Goal: Navigation & Orientation: Find specific page/section

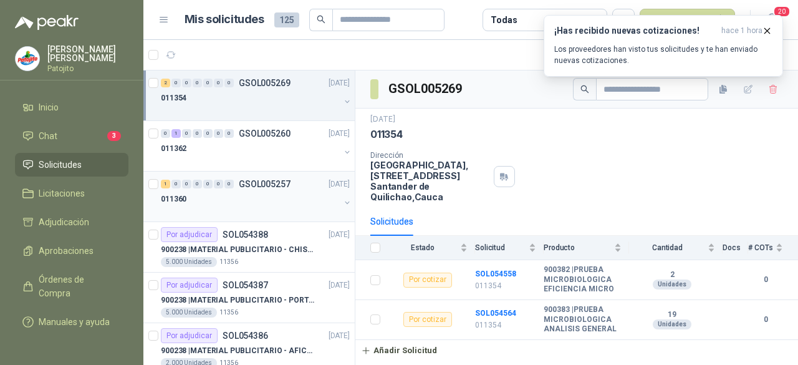
click at [257, 181] on p "GSOL005257" at bounding box center [265, 184] width 52 height 9
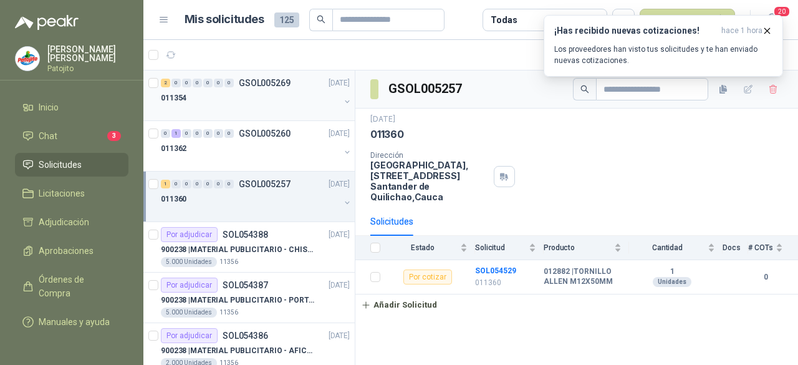
click at [246, 94] on div "011354" at bounding box center [250, 97] width 179 height 15
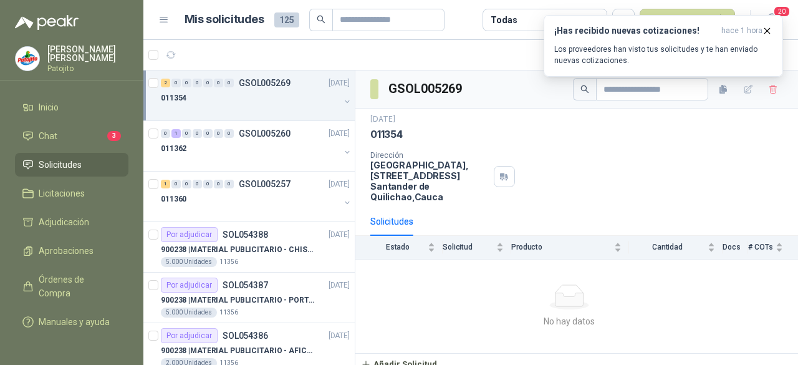
click at [218, 98] on div "011354" at bounding box center [250, 97] width 179 height 15
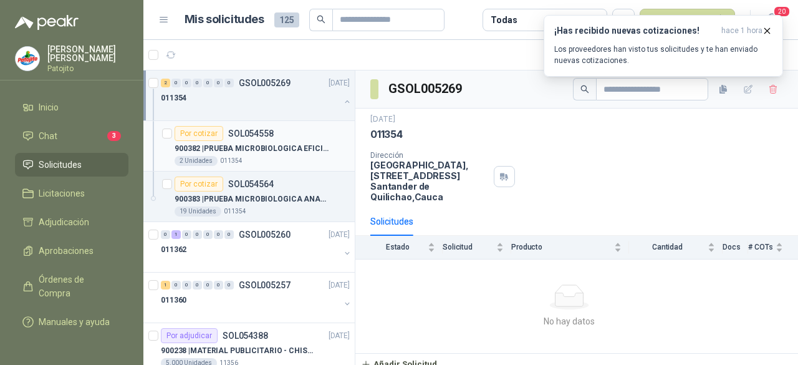
click at [294, 150] on p "900382 | PRUEBA MICROBIOLOGICA EFICIENCIA MICRO" at bounding box center [252, 149] width 155 height 12
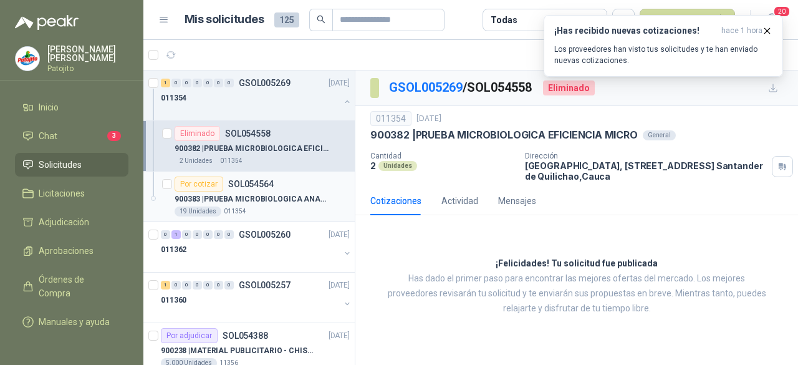
drag, startPoint x: 266, startPoint y: 201, endPoint x: 275, endPoint y: 191, distance: 13.2
click at [266, 200] on p "900383 | PRUEBA MICROBIOLOGICA ANALISIS GENERAL" at bounding box center [252, 199] width 155 height 12
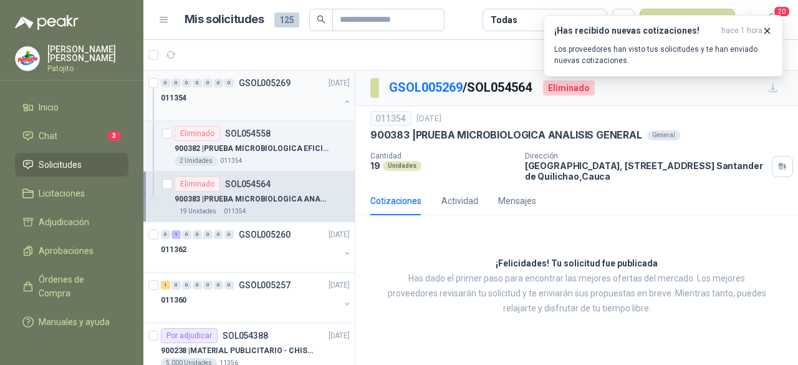
click at [269, 102] on div "011354" at bounding box center [250, 97] width 179 height 15
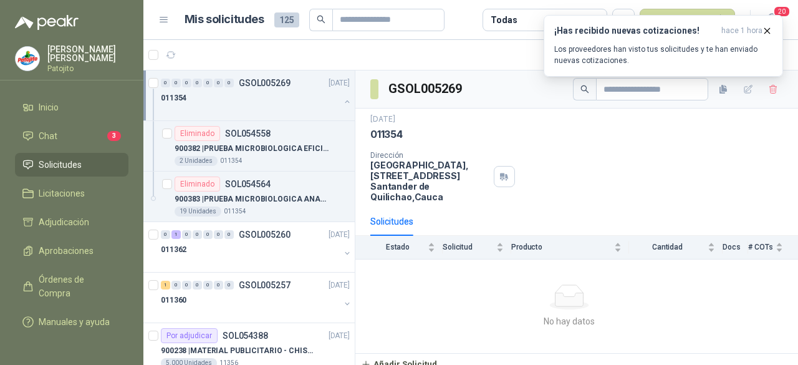
click at [80, 171] on link "Solicitudes" at bounding box center [71, 165] width 113 height 24
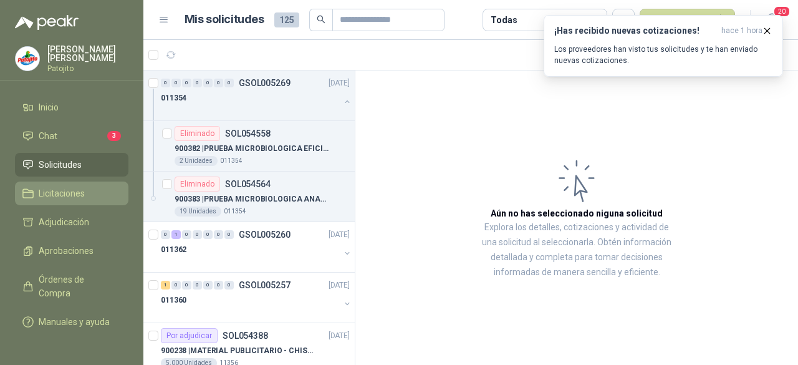
click at [75, 181] on link "Licitaciones" at bounding box center [71, 193] width 113 height 24
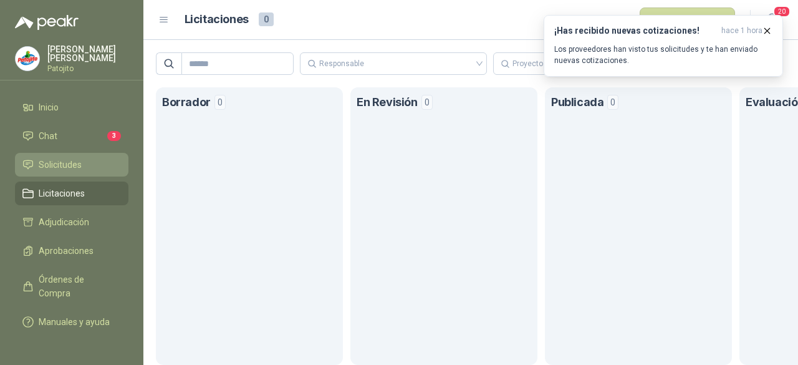
click at [80, 160] on span "Solicitudes" at bounding box center [60, 165] width 43 height 14
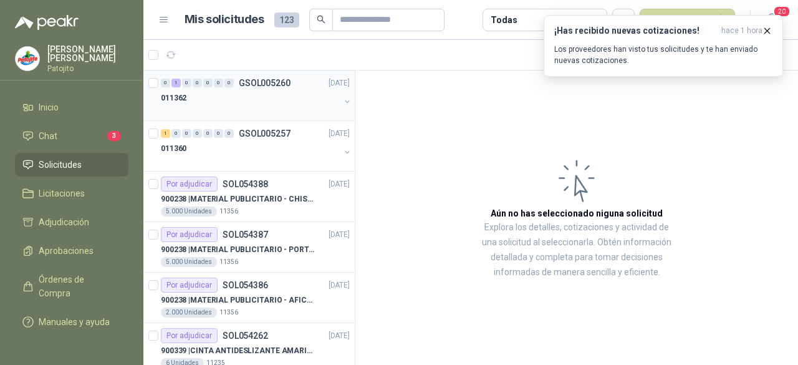
click at [239, 100] on div "011362" at bounding box center [250, 97] width 179 height 15
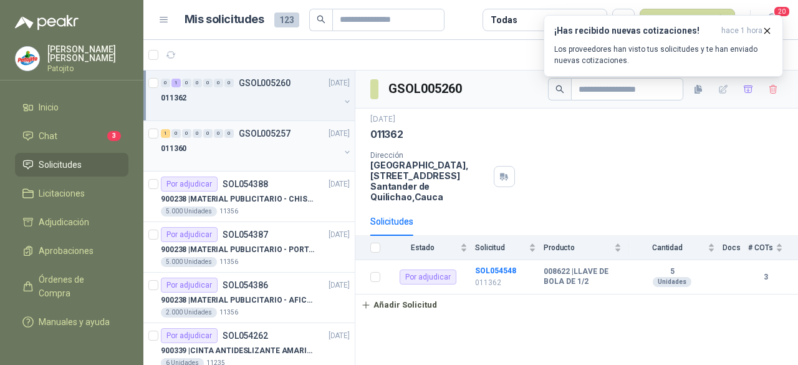
click at [241, 145] on div "011360" at bounding box center [250, 148] width 179 height 15
drag, startPoint x: 247, startPoint y: 108, endPoint x: 230, endPoint y: 113, distance: 18.2
click at [247, 108] on div at bounding box center [250, 110] width 179 height 10
click at [61, 103] on li "Inicio" at bounding box center [71, 107] width 98 height 14
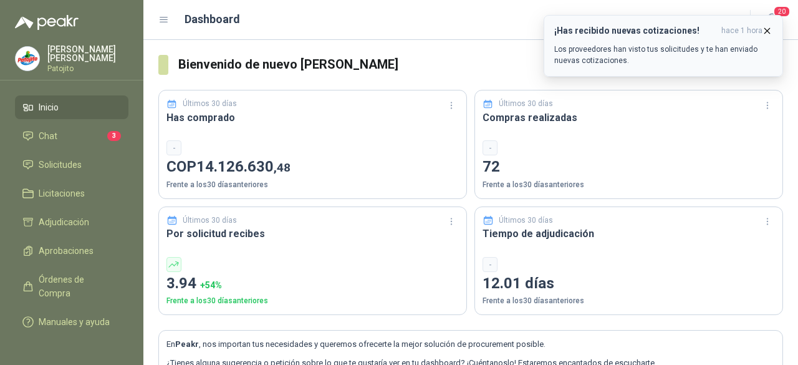
click at [766, 32] on icon "button" at bounding box center [767, 30] width 5 height 5
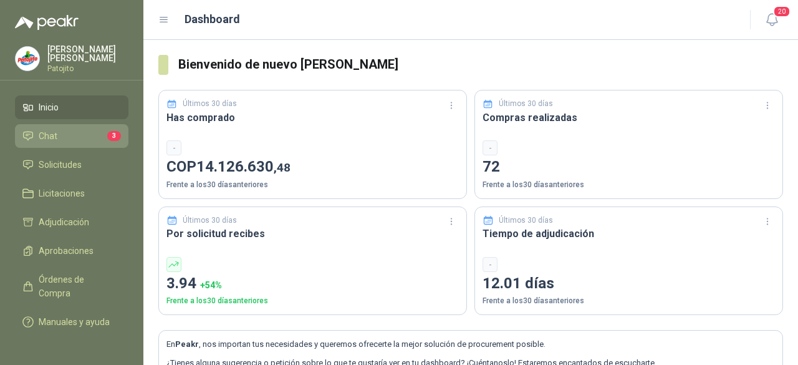
click at [83, 133] on li "Chat 3" at bounding box center [71, 136] width 98 height 14
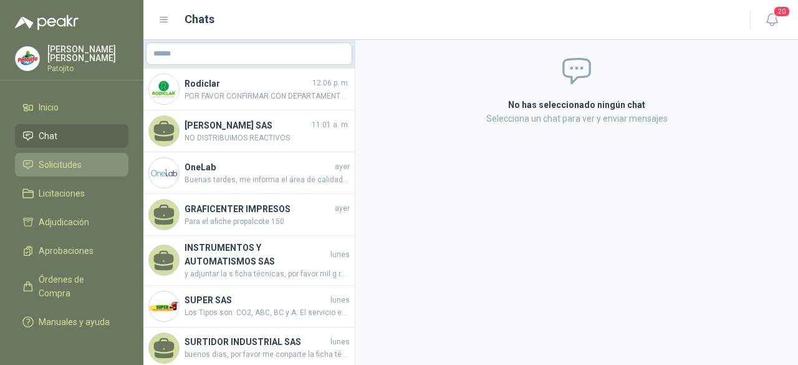
click at [95, 163] on li "Solicitudes" at bounding box center [71, 165] width 98 height 14
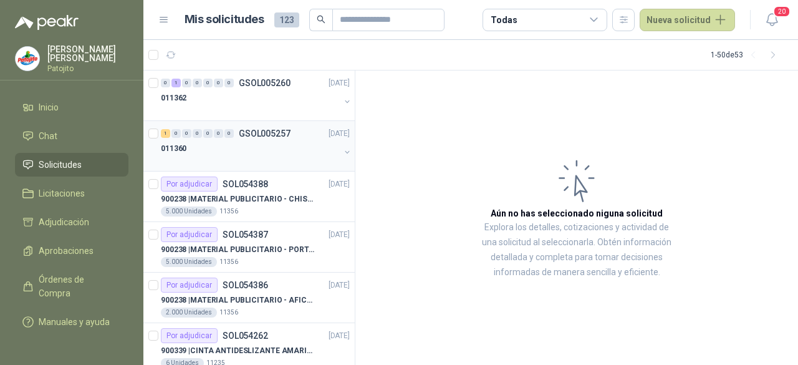
click at [264, 141] on div "011360" at bounding box center [250, 148] width 179 height 15
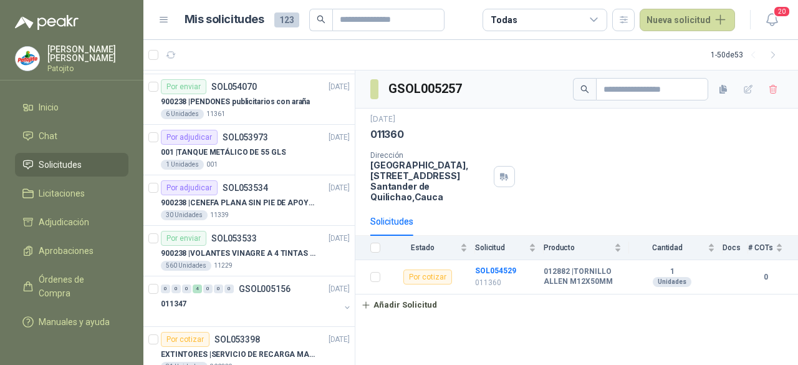
scroll to position [623, 0]
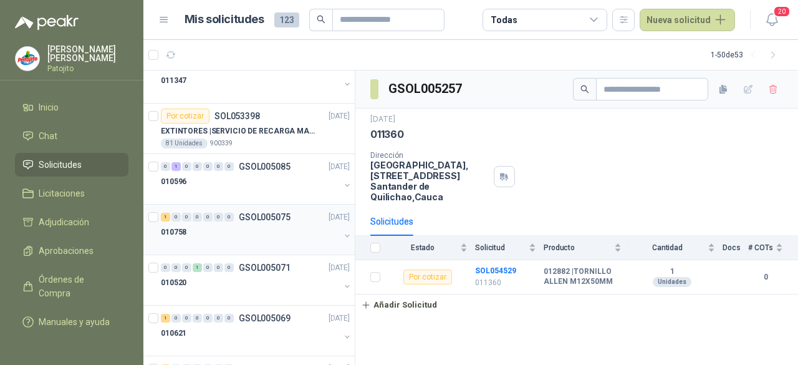
click at [232, 234] on div "010758" at bounding box center [250, 231] width 179 height 15
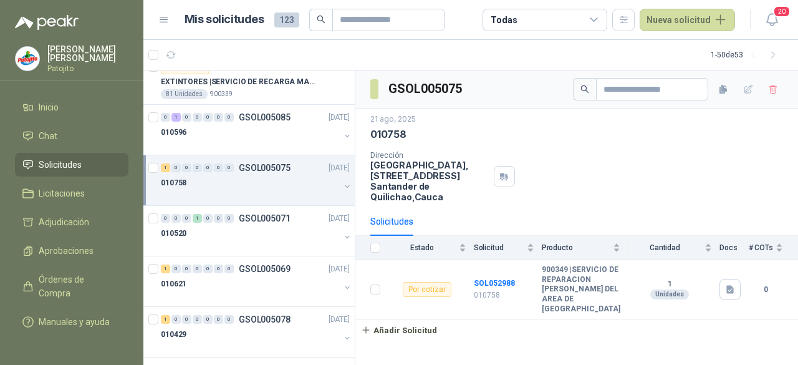
scroll to position [748, 0]
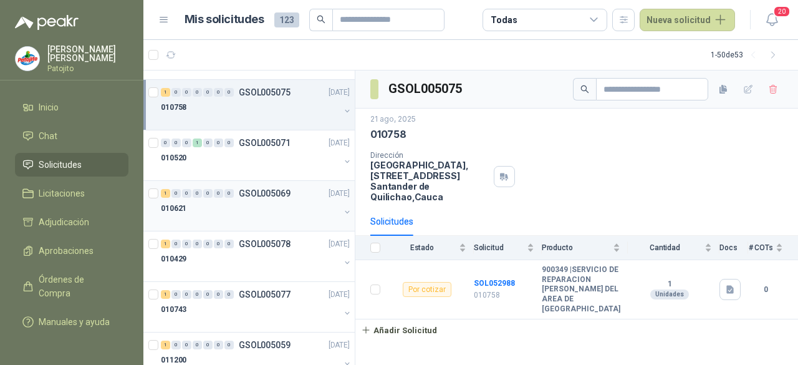
click at [201, 211] on div "010621" at bounding box center [250, 208] width 179 height 15
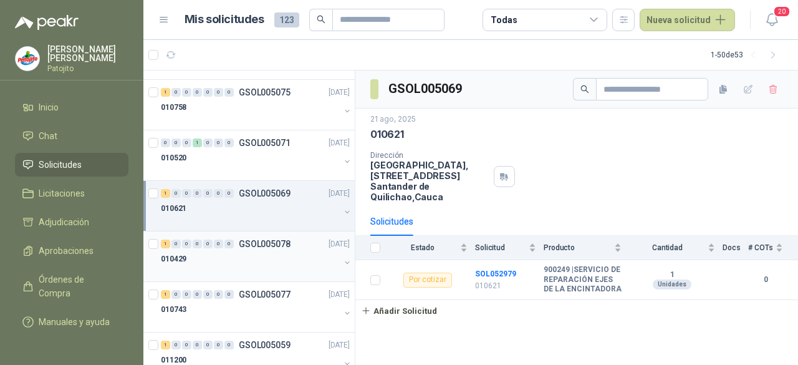
click at [221, 251] on div "010429" at bounding box center [250, 258] width 179 height 15
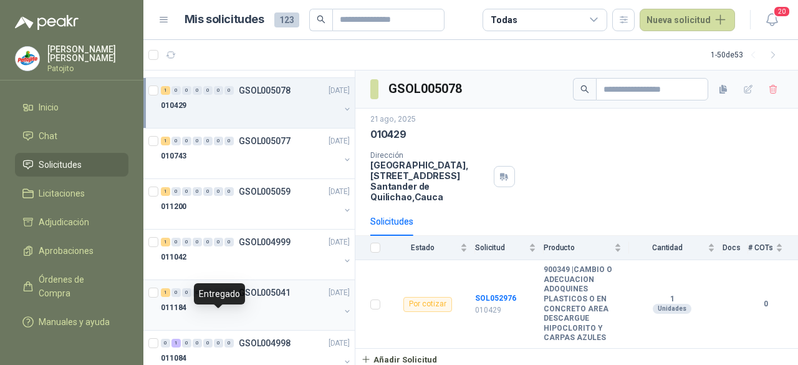
scroll to position [873, 0]
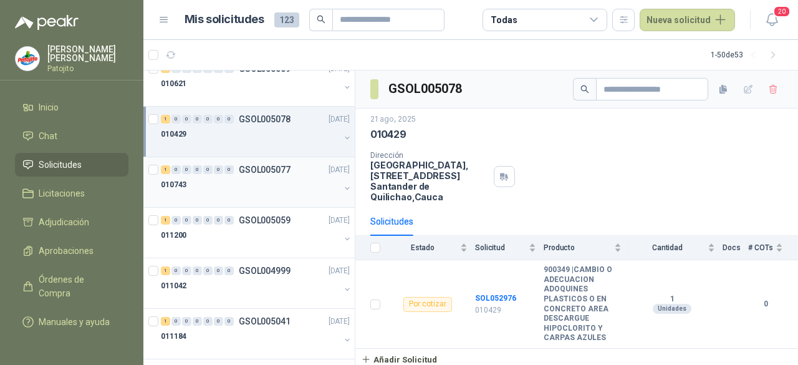
drag, startPoint x: 231, startPoint y: 193, endPoint x: 237, endPoint y: 198, distance: 7.1
click at [231, 193] on div at bounding box center [250, 197] width 179 height 10
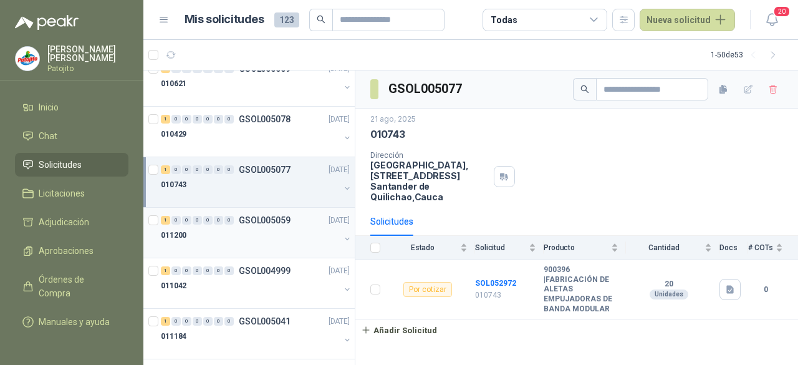
click at [237, 242] on div at bounding box center [250, 247] width 179 height 10
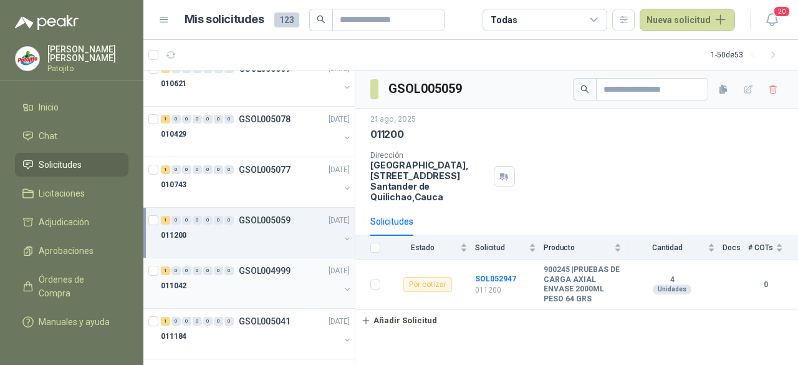
click at [244, 272] on div "1 0 0 0 0 0 0 GSOL004999 [DATE]" at bounding box center [256, 270] width 191 height 15
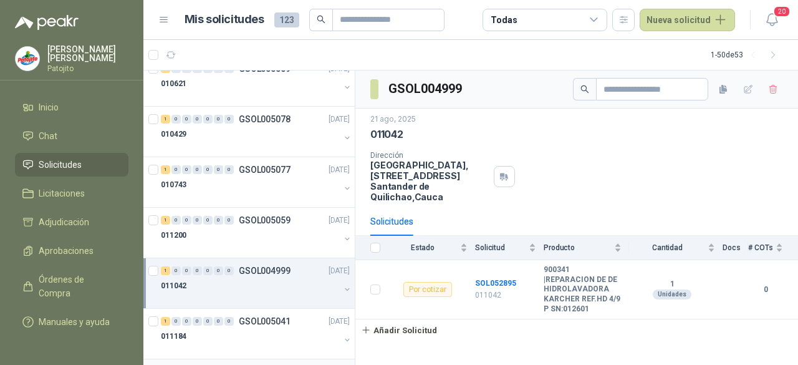
scroll to position [997, 0]
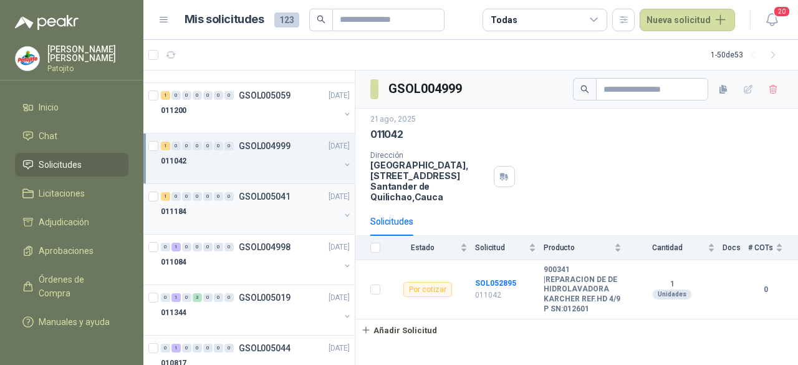
click at [242, 204] on div "011184" at bounding box center [250, 211] width 179 height 15
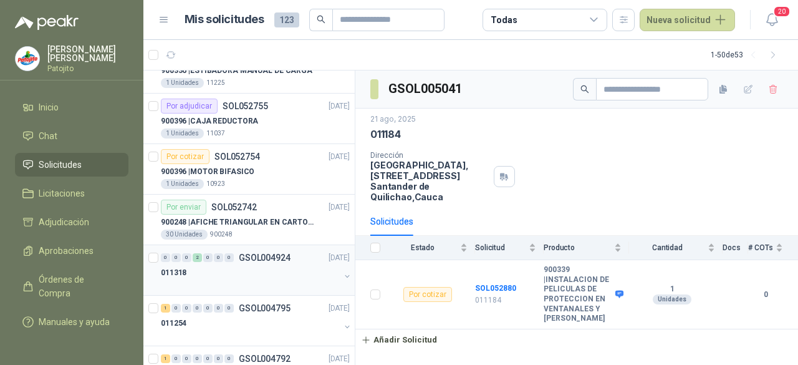
scroll to position [2057, 0]
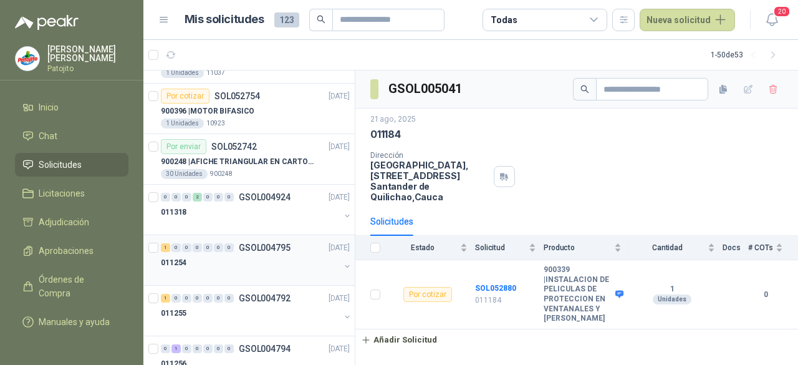
click at [232, 260] on div "011254" at bounding box center [250, 262] width 179 height 15
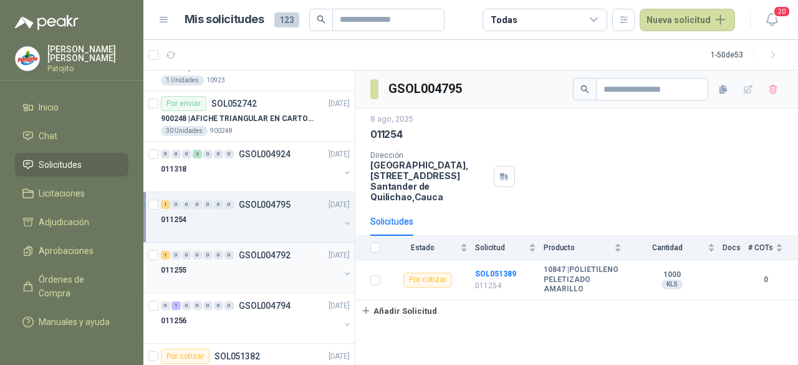
scroll to position [2119, 0]
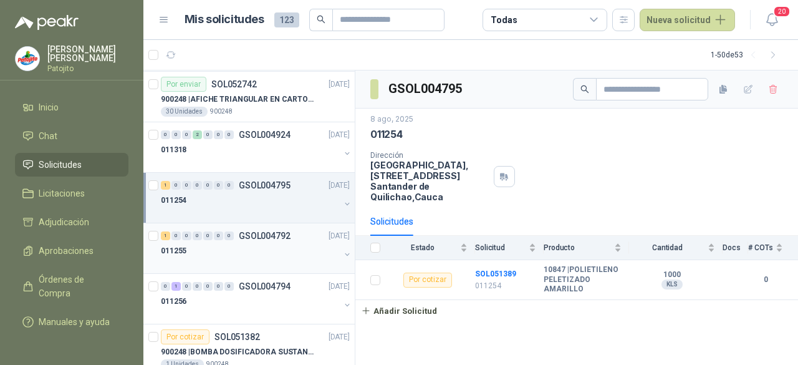
click at [249, 243] on div "011255" at bounding box center [250, 250] width 179 height 15
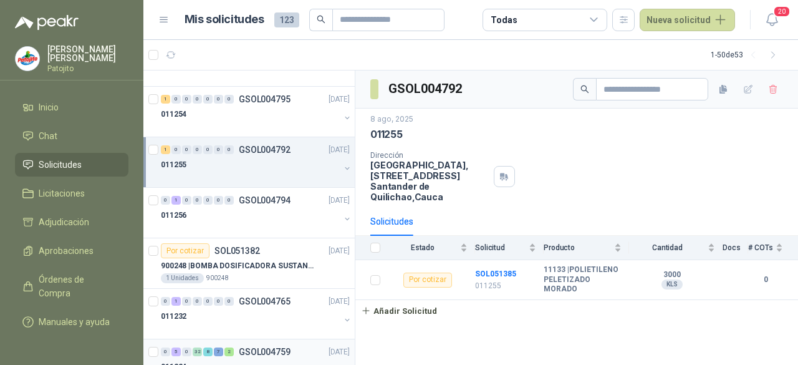
scroll to position [2236, 0]
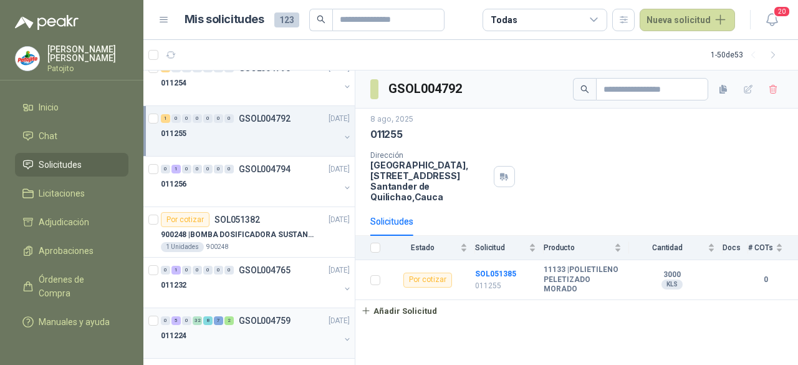
click at [254, 343] on div at bounding box center [250, 348] width 179 height 10
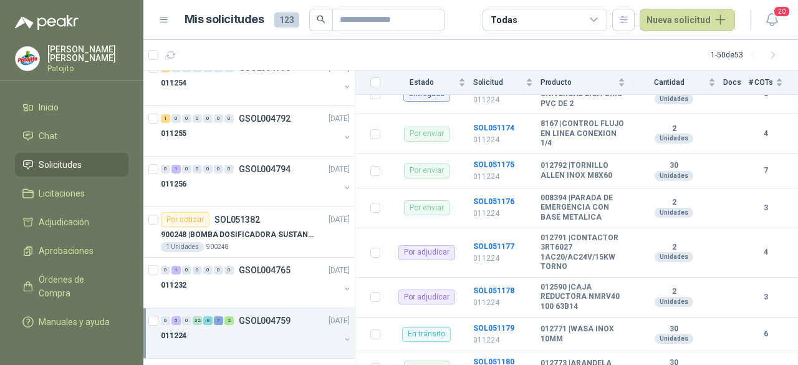
scroll to position [1060, 0]
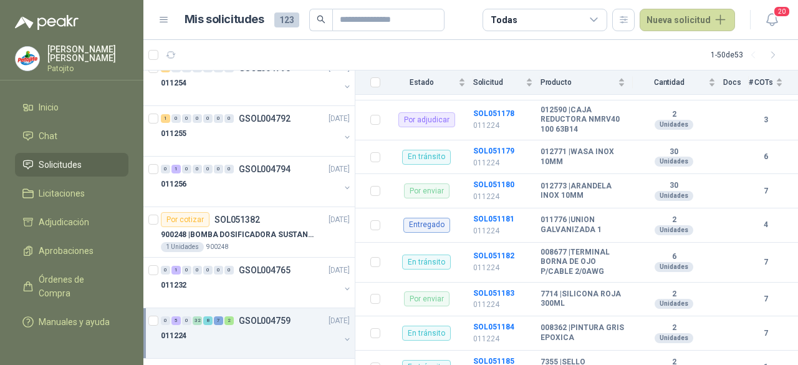
click at [597, 21] on icon at bounding box center [593, 19] width 7 height 3
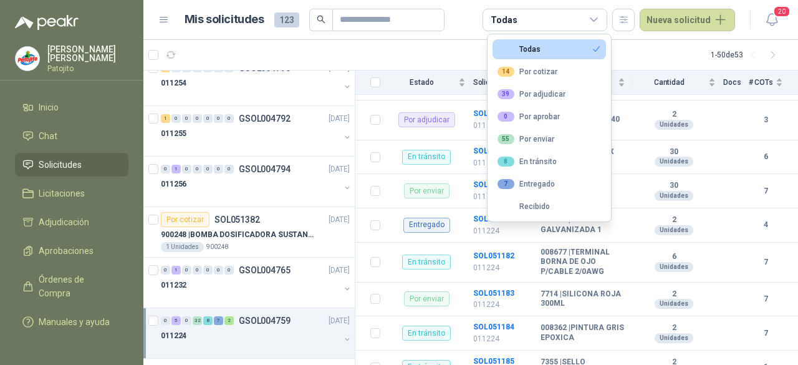
click at [550, 57] on button "Todas" at bounding box center [548, 49] width 113 height 20
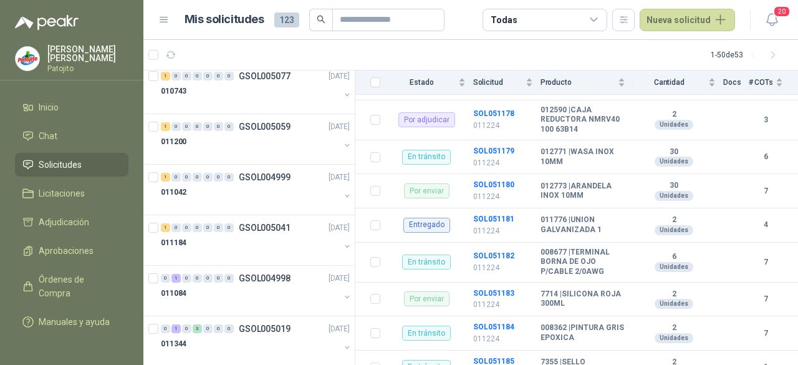
scroll to position [0, 0]
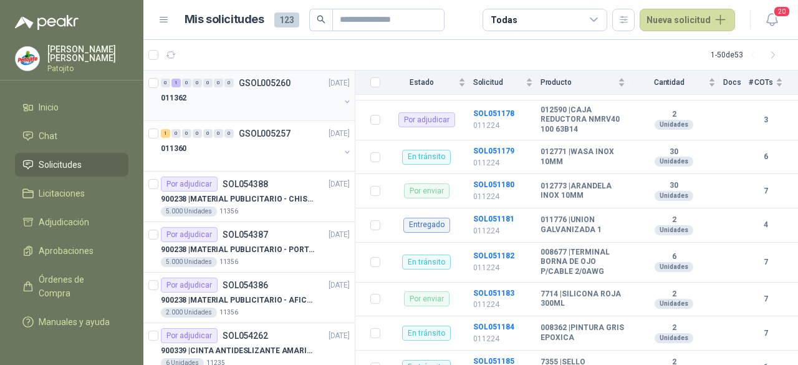
click at [250, 117] on div "0 1 0 0 0 0 0 GSOL005260 [DATE] 011362" at bounding box center [248, 95] width 211 height 50
click at [232, 97] on div "011362" at bounding box center [250, 97] width 179 height 15
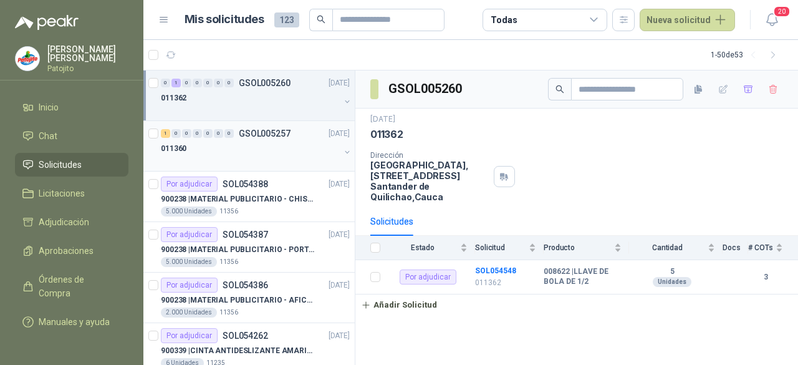
click at [253, 122] on div "1 0 0 0 0 0 0 GSOL005257 [DATE] 011360" at bounding box center [248, 146] width 211 height 50
click at [239, 146] on div "011360" at bounding box center [250, 148] width 179 height 15
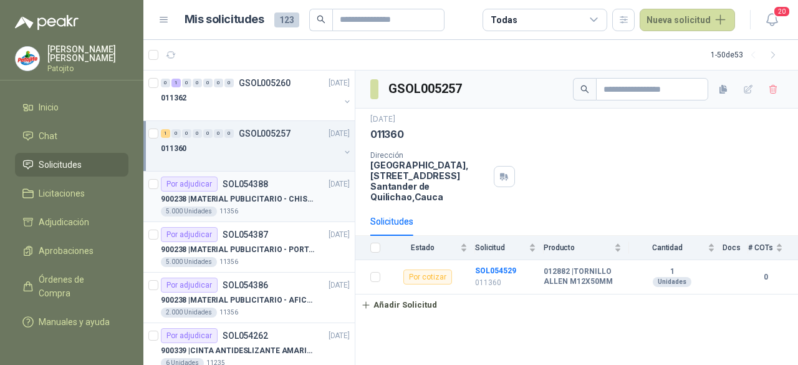
click at [274, 201] on p "900238 | MATERIAL PUBLICITARIO - CHISPA PATOJITO VER ADJUNTO" at bounding box center [238, 199] width 155 height 12
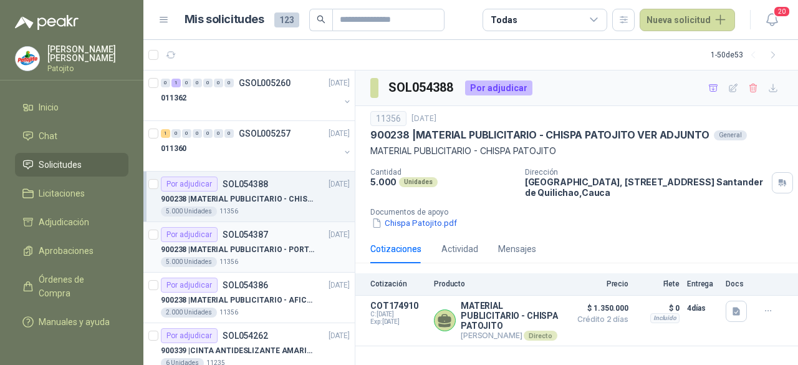
click at [285, 240] on div "Por adjudicar SOL054387 [DATE]" at bounding box center [255, 234] width 189 height 15
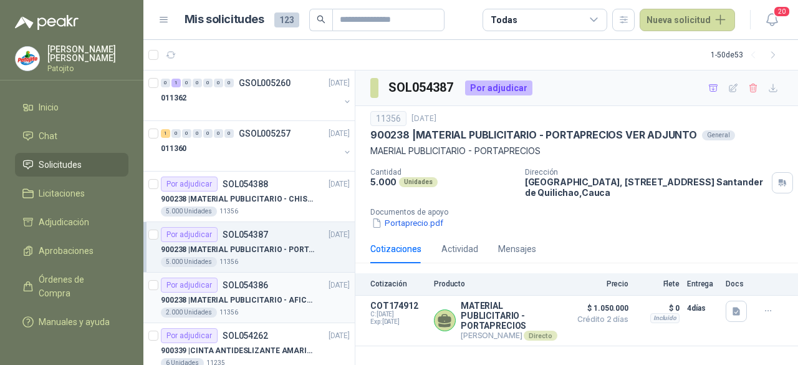
click at [303, 295] on p "900238 | MATERIAL PUBLICITARIO - AFICHE VER ADJUNTO" at bounding box center [238, 300] width 155 height 12
